Goal: Task Accomplishment & Management: Manage account settings

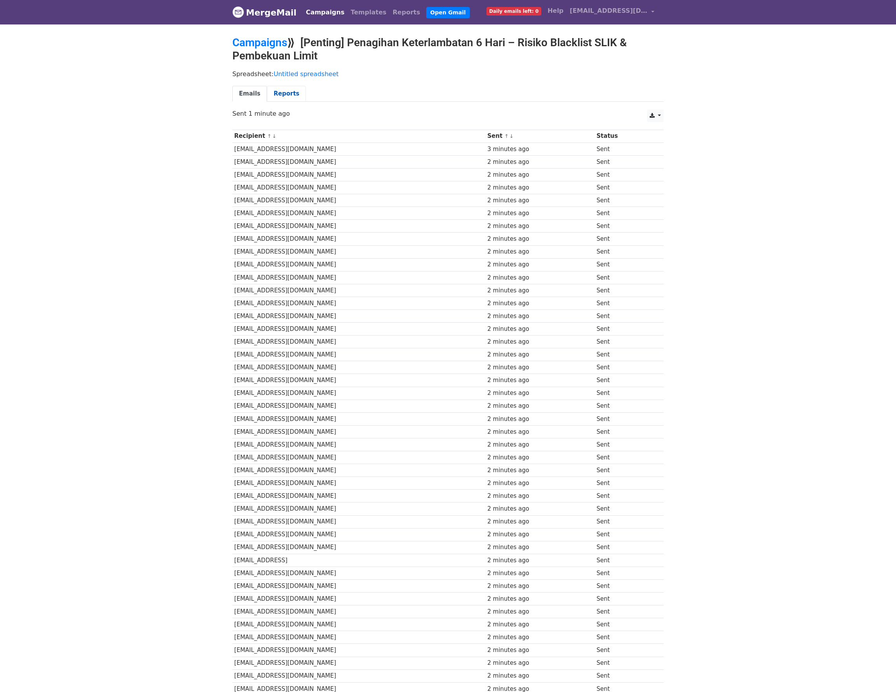
click at [290, 88] on link "Reports" at bounding box center [286, 94] width 39 height 16
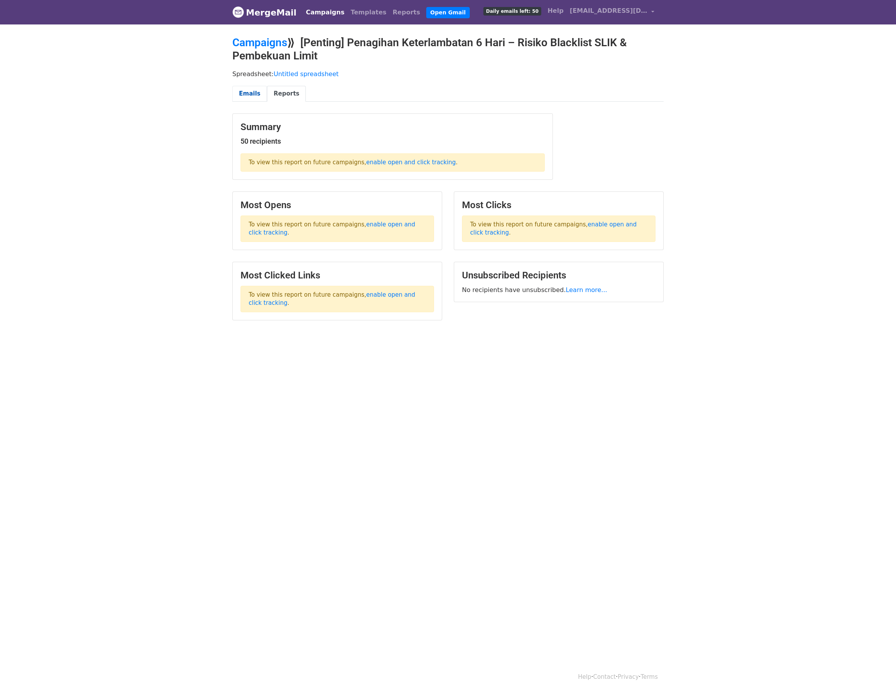
click at [251, 91] on link "Emails" at bounding box center [249, 94] width 35 height 16
click at [251, 90] on link "Emails" at bounding box center [249, 94] width 35 height 16
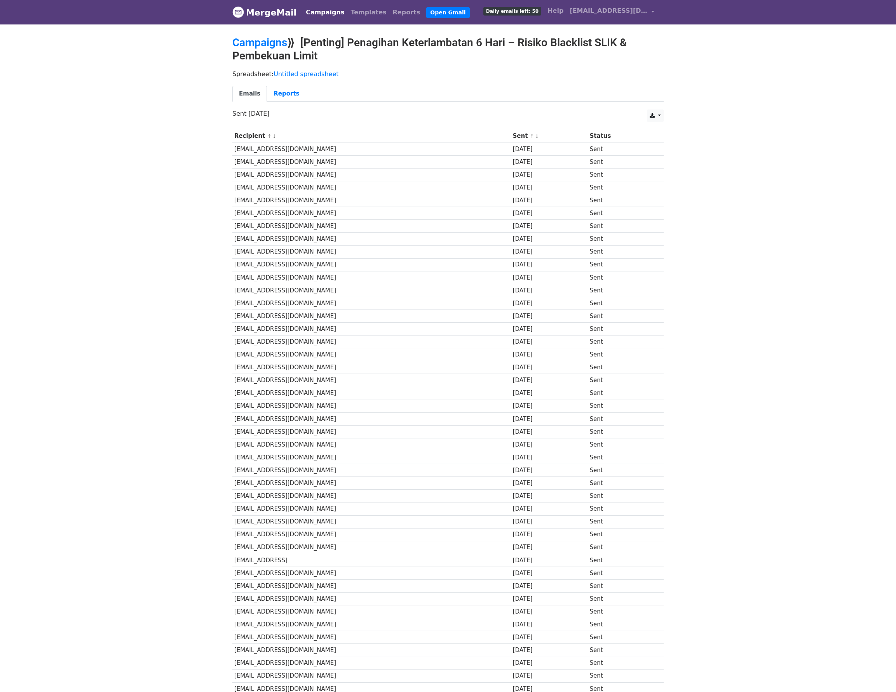
click at [323, 18] on link "Campaigns" at bounding box center [325, 13] width 45 height 16
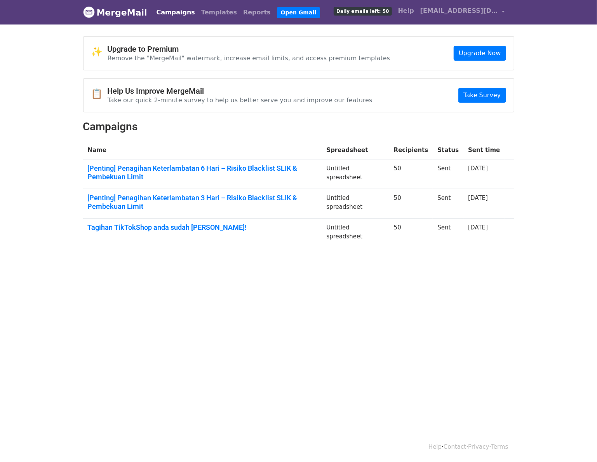
click at [538, 48] on body "MergeMail Campaigns Templates Reports Open Gmail Daily emails left: 50 Help pay…" at bounding box center [298, 141] width 597 height 282
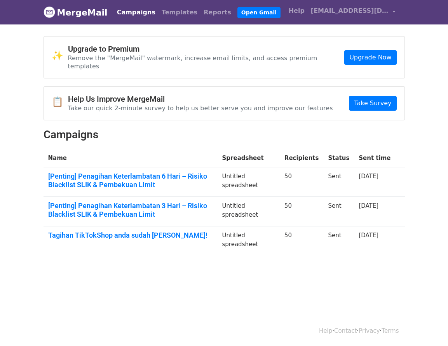
click at [418, 31] on body "MergeMail Campaigns Templates Reports Open Gmail Daily emails left: 50 Help pay…" at bounding box center [224, 145] width 448 height 291
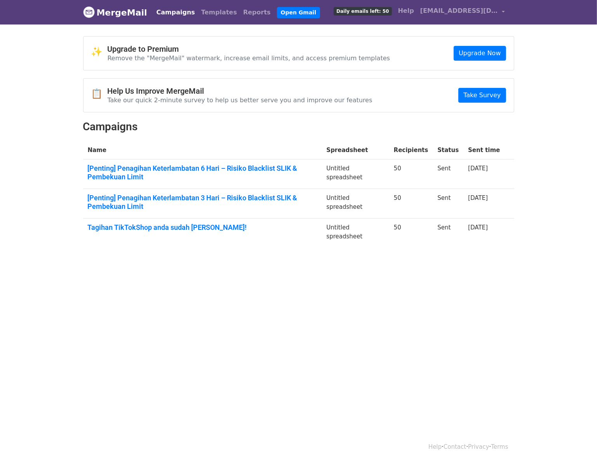
click at [531, 40] on body "MergeMail Campaigns Templates Reports Open Gmail Daily emails left: 50 Help pay…" at bounding box center [298, 141] width 597 height 282
click at [392, 9] on span "Daily emails left: 50" at bounding box center [363, 11] width 58 height 9
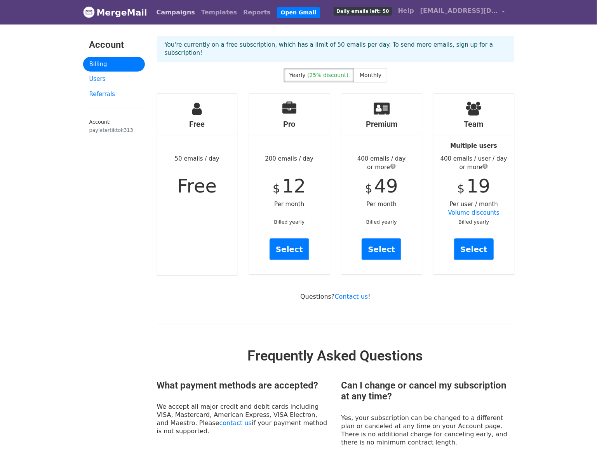
click at [176, 12] on link "Campaigns" at bounding box center [175, 13] width 45 height 16
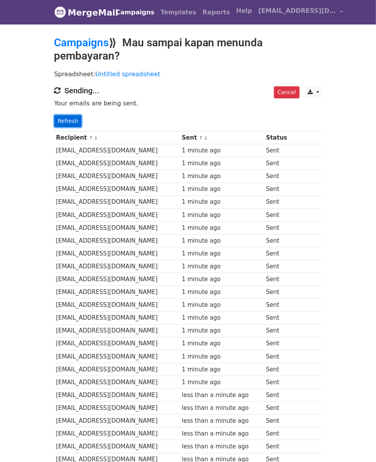
click at [54, 115] on link "Refresh" at bounding box center [68, 121] width 28 height 12
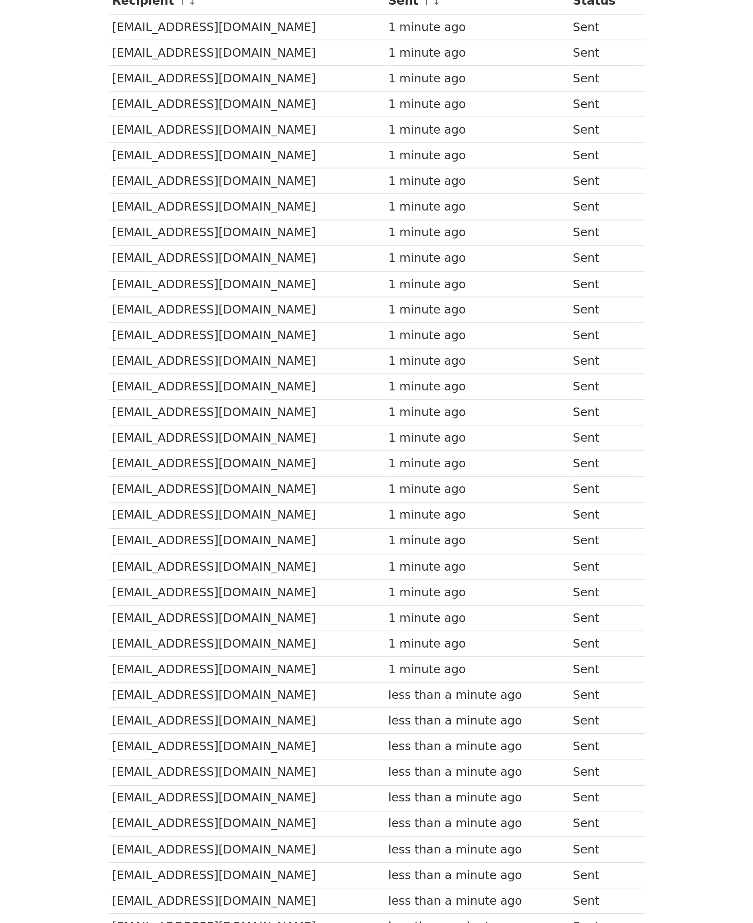
scroll to position [1, 0]
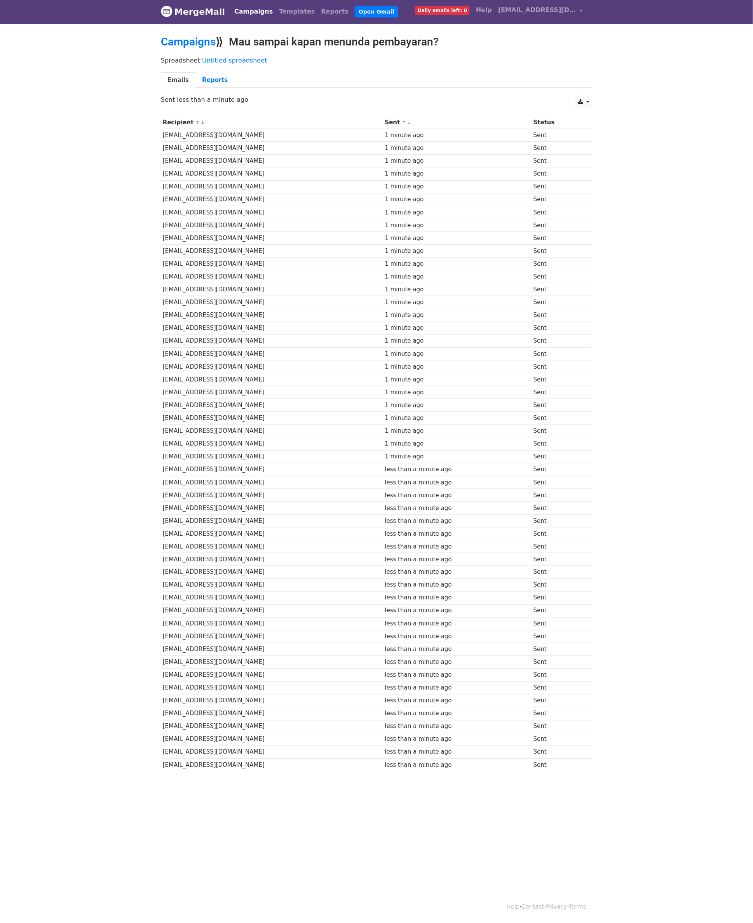
click at [376, 176] on td "Sent" at bounding box center [557, 173] width 53 height 13
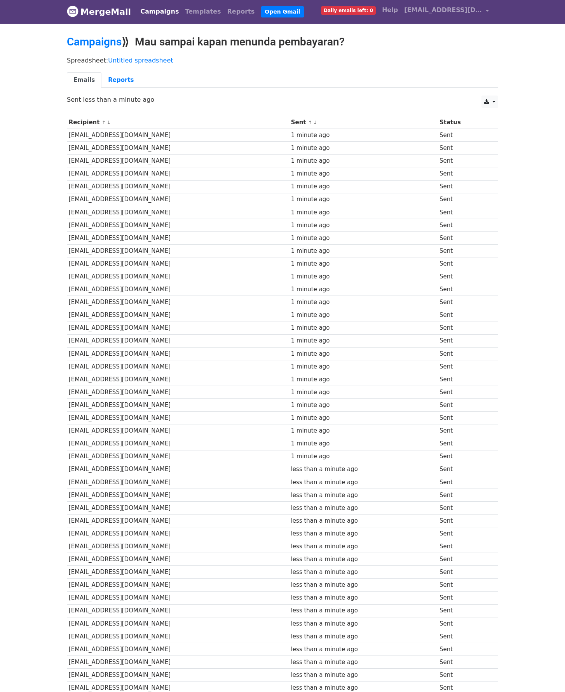
click at [376, 101] on p "Sent less than a minute ago" at bounding box center [282, 100] width 431 height 8
